Goal: Task Accomplishment & Management: Manage account settings

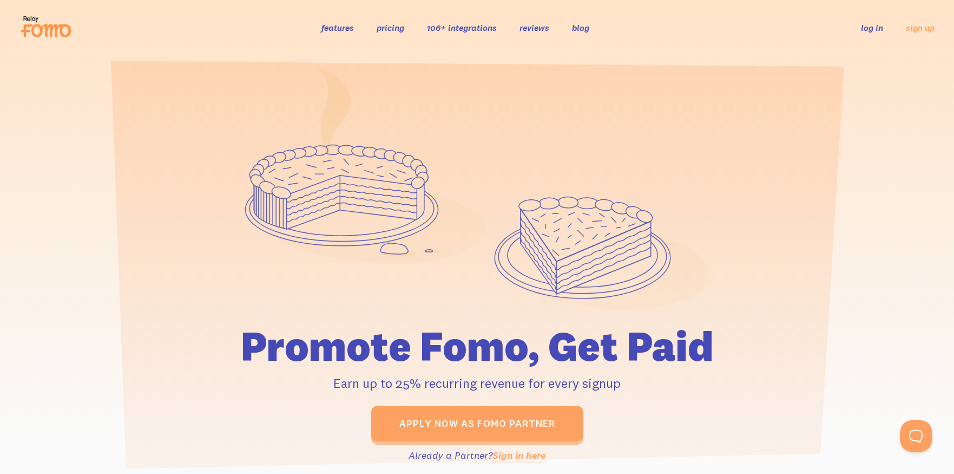
click at [874, 28] on link "log in" at bounding box center [872, 27] width 22 height 11
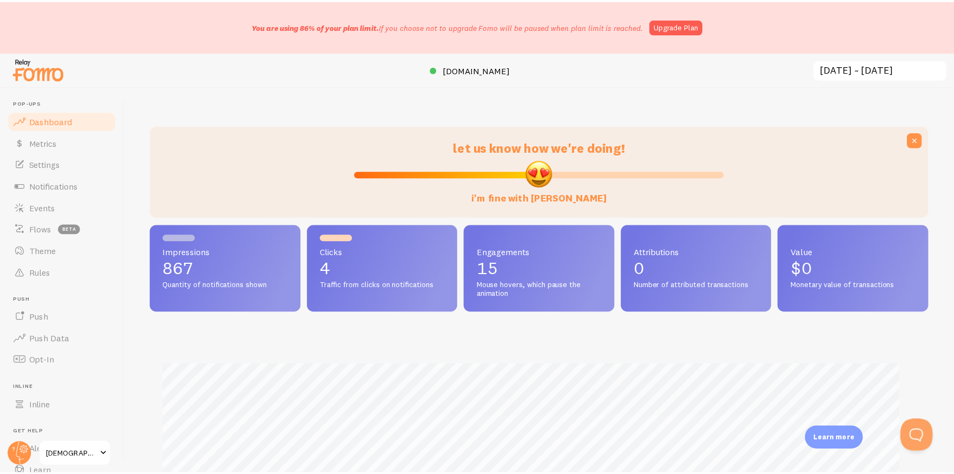
scroll to position [540918, 540434]
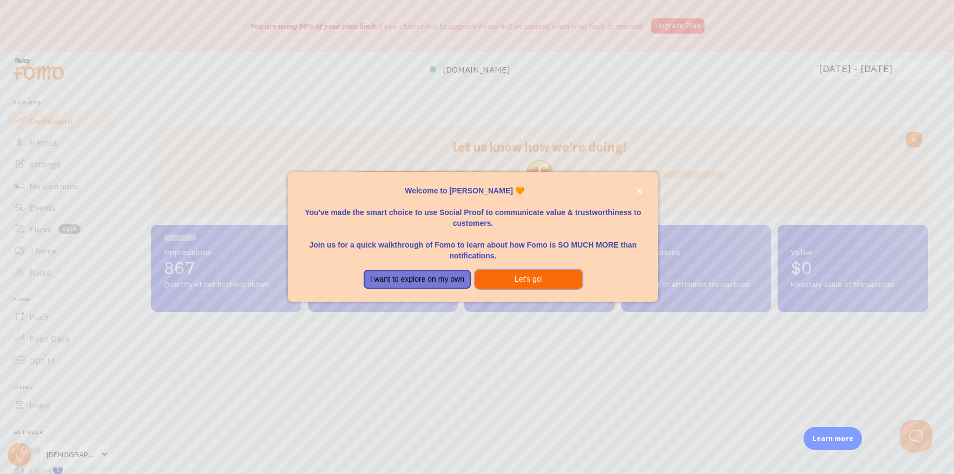
click at [522, 279] on button "Let's go!" at bounding box center [528, 279] width 107 height 19
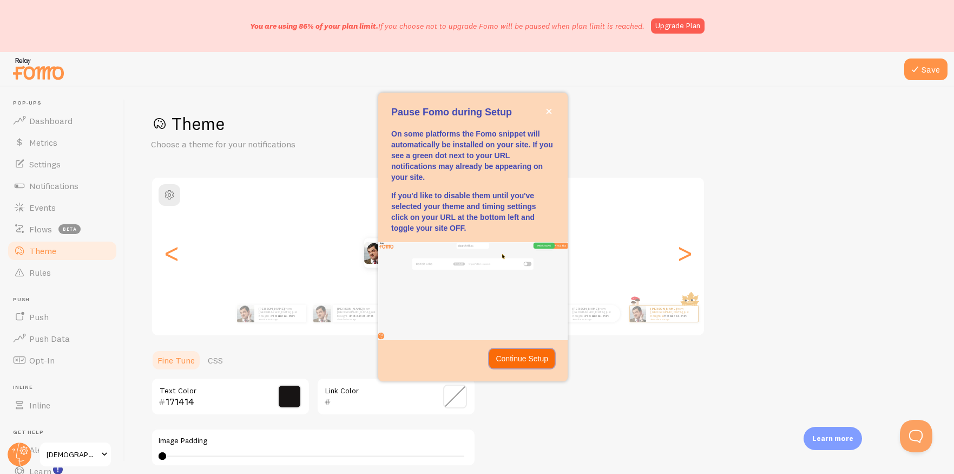
click at [505, 358] on p "Continue Setup" at bounding box center [522, 358] width 52 height 11
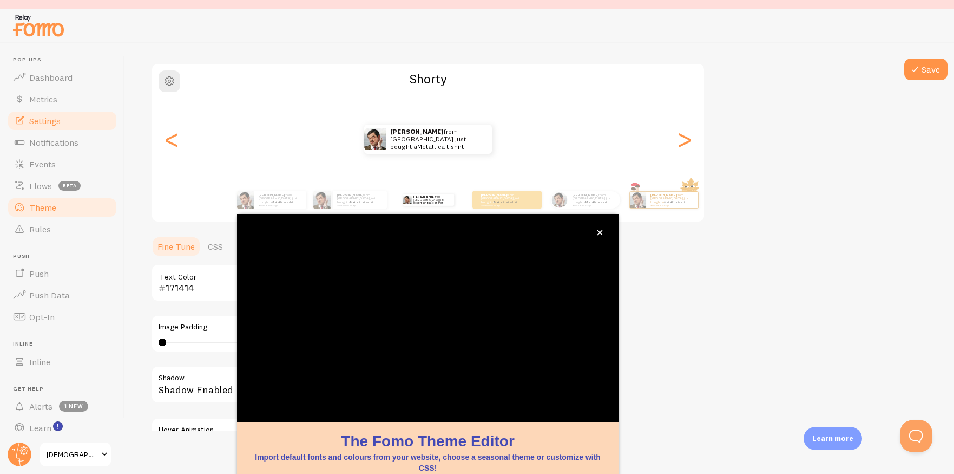
scroll to position [80, 0]
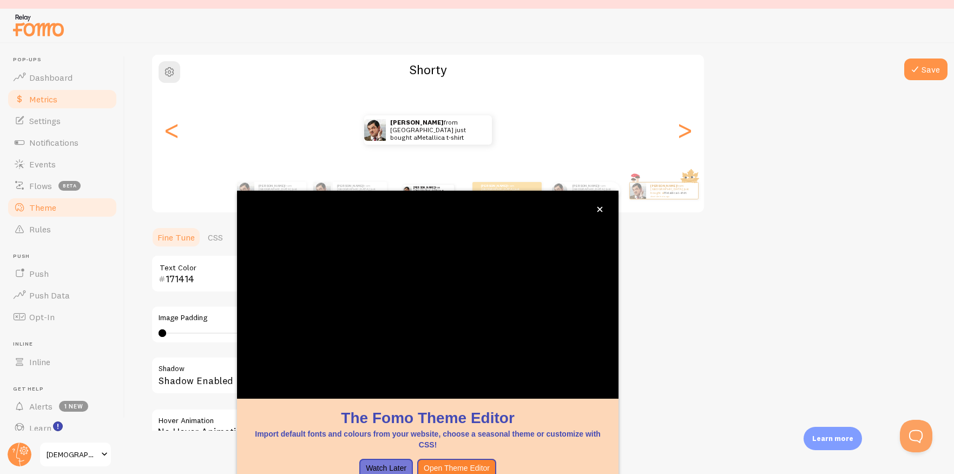
click at [49, 95] on span "Metrics" at bounding box center [43, 99] width 28 height 11
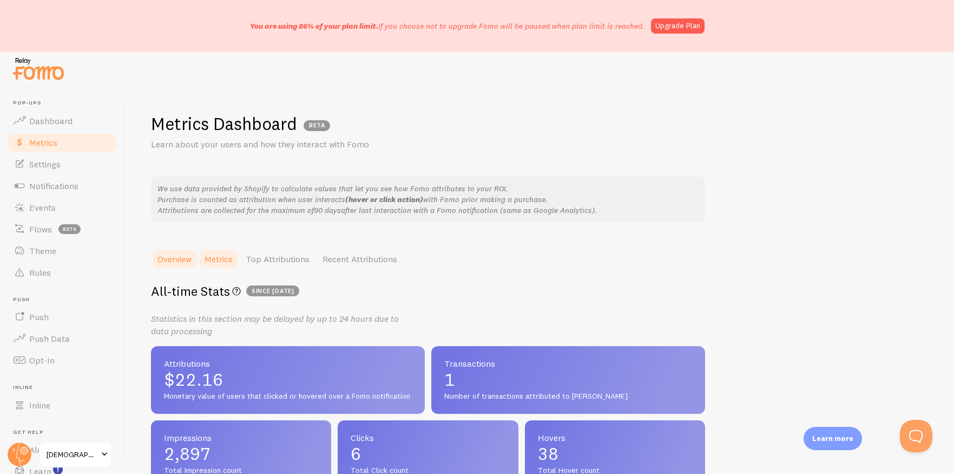
click at [205, 257] on link "Metrics" at bounding box center [218, 259] width 41 height 22
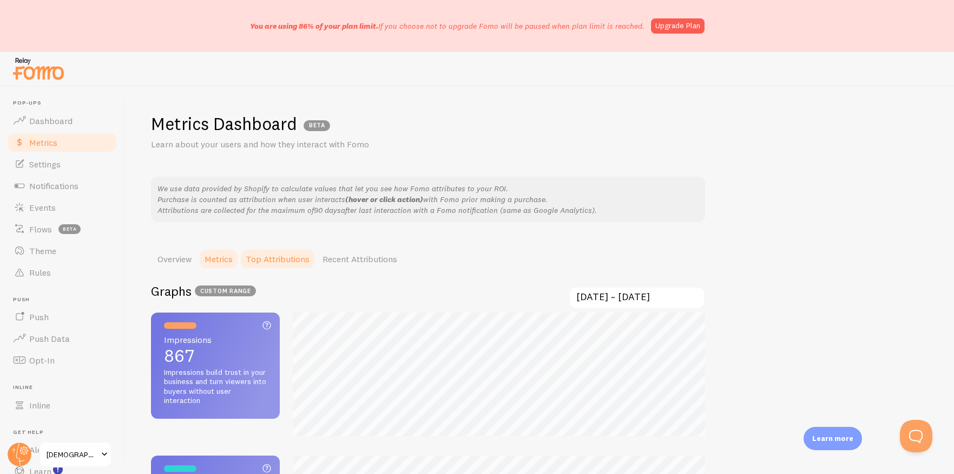
scroll to position [474, 954]
click at [271, 264] on link "Top Attributions" at bounding box center [277, 259] width 77 height 22
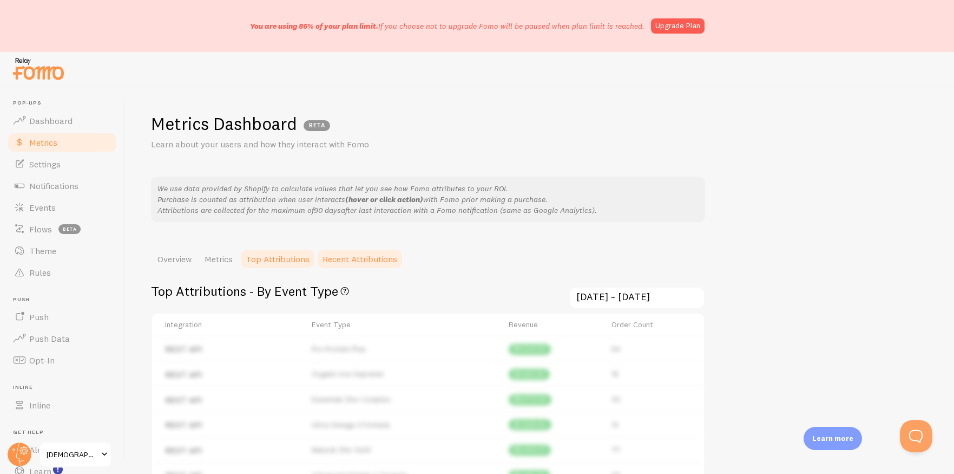
click at [380, 264] on link "Recent Attributions" at bounding box center [360, 259] width 88 height 22
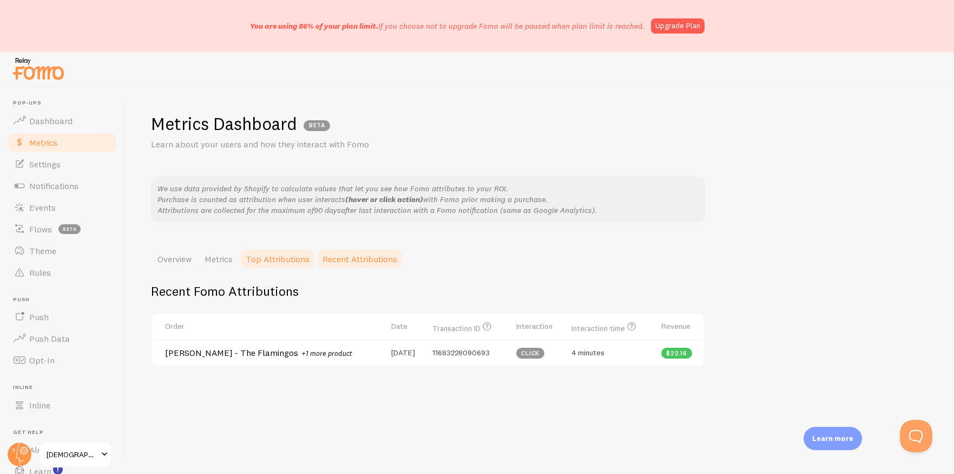
click at [284, 264] on link "Top Attributions" at bounding box center [277, 259] width 77 height 22
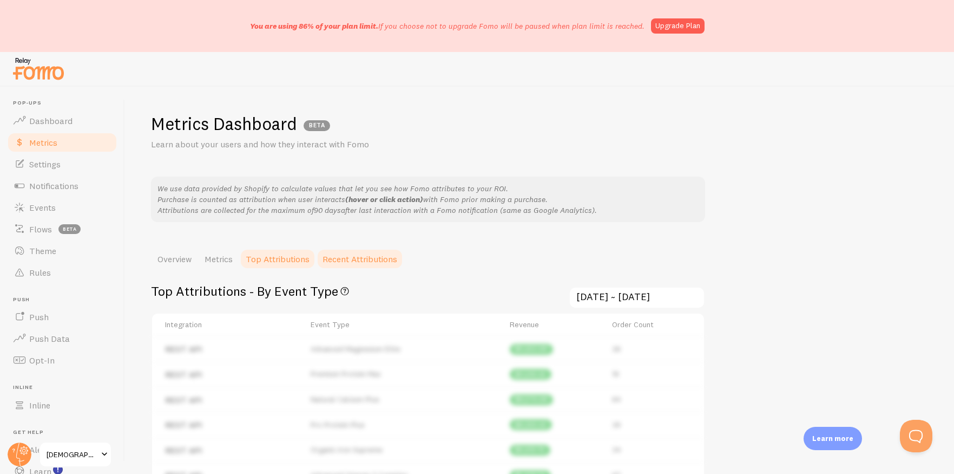
click at [343, 258] on link "Recent Attributions" at bounding box center [360, 259] width 88 height 22
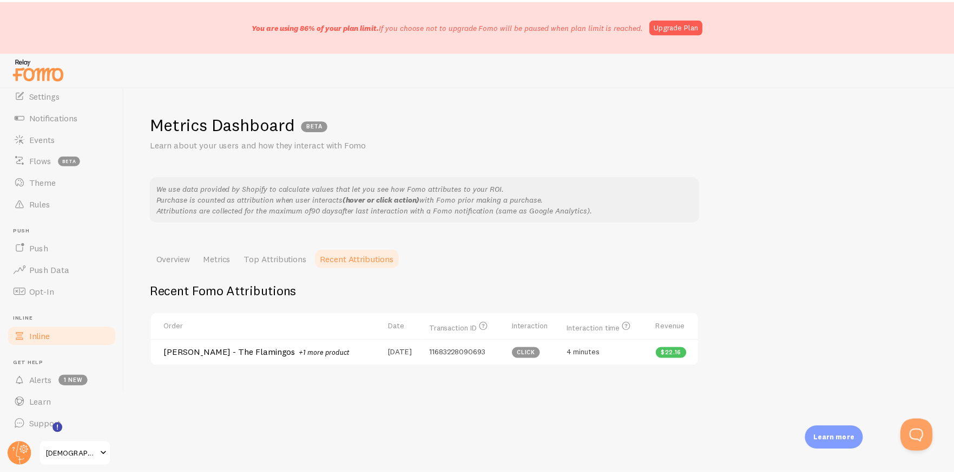
scroll to position [0, 0]
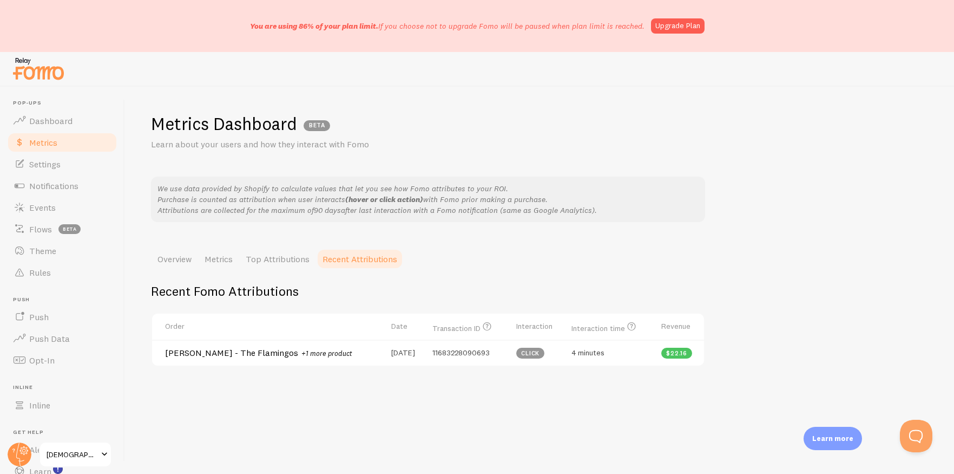
drag, startPoint x: 667, startPoint y: 23, endPoint x: 633, endPoint y: 50, distance: 42.8
click at [667, 23] on link "Upgrade Plan" at bounding box center [678, 25] width 54 height 15
